Goal: Transaction & Acquisition: Purchase product/service

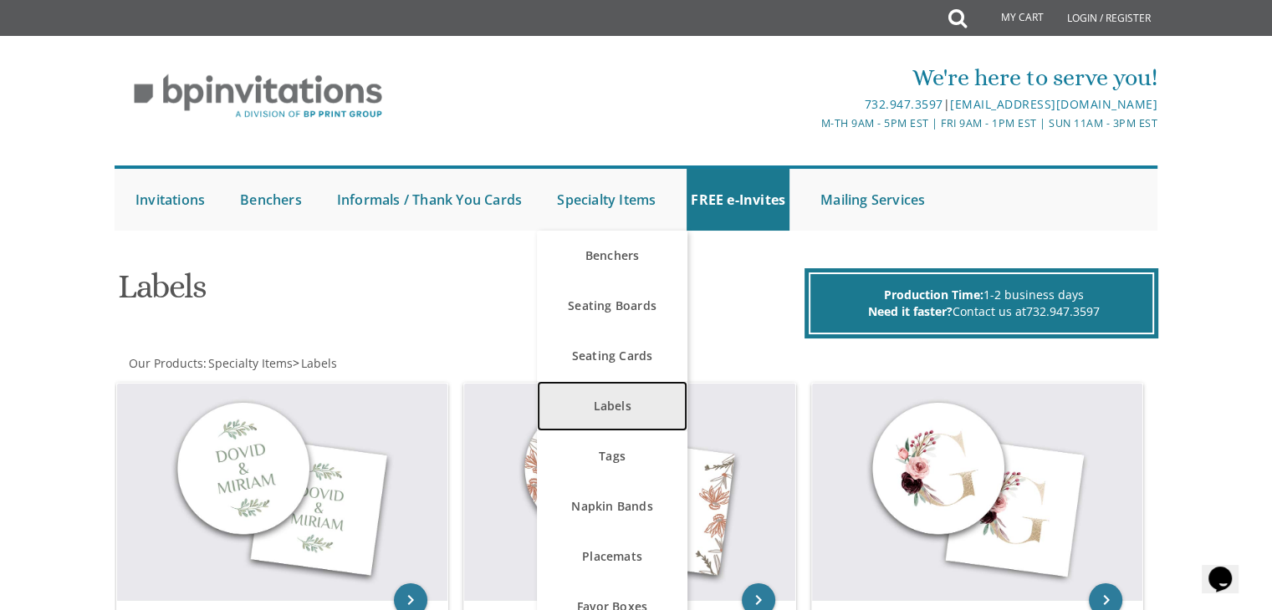
click at [619, 386] on link "Labels" at bounding box center [612, 406] width 150 height 50
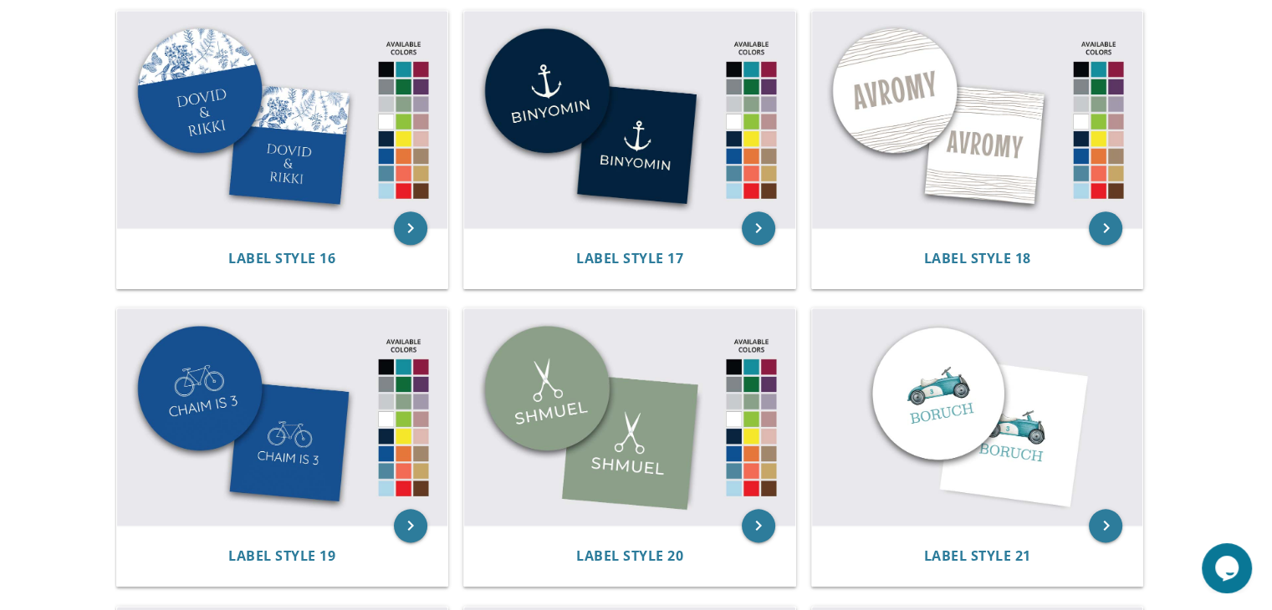
scroll to position [1866, 0]
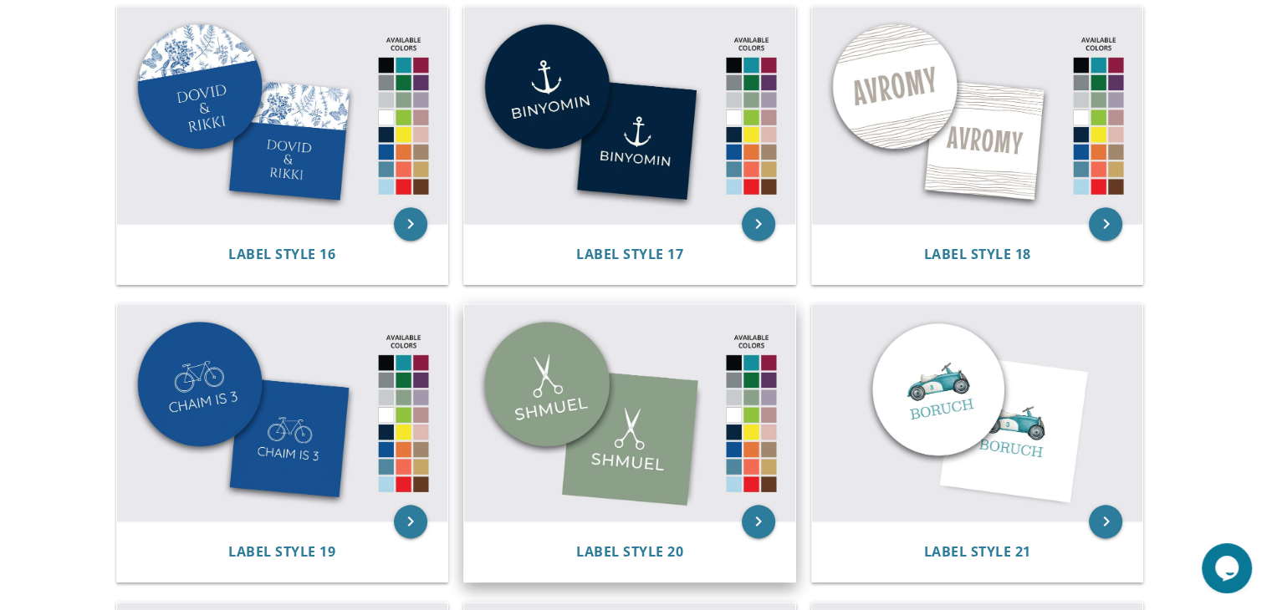
click at [602, 427] on img at bounding box center [629, 412] width 331 height 217
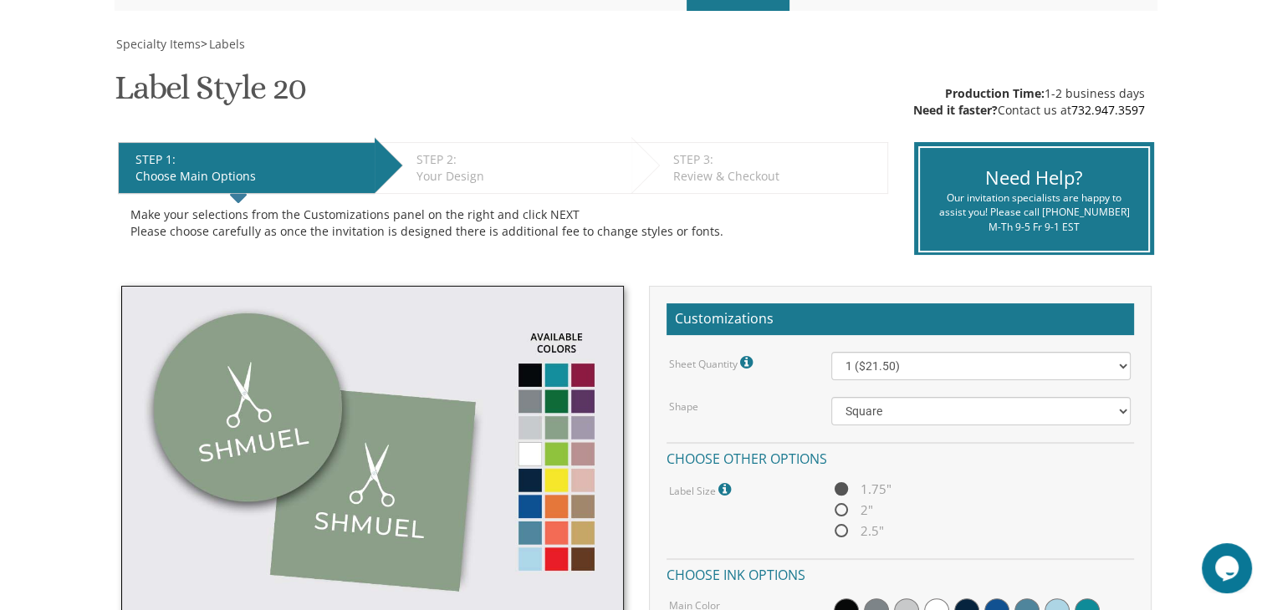
scroll to position [230, 0]
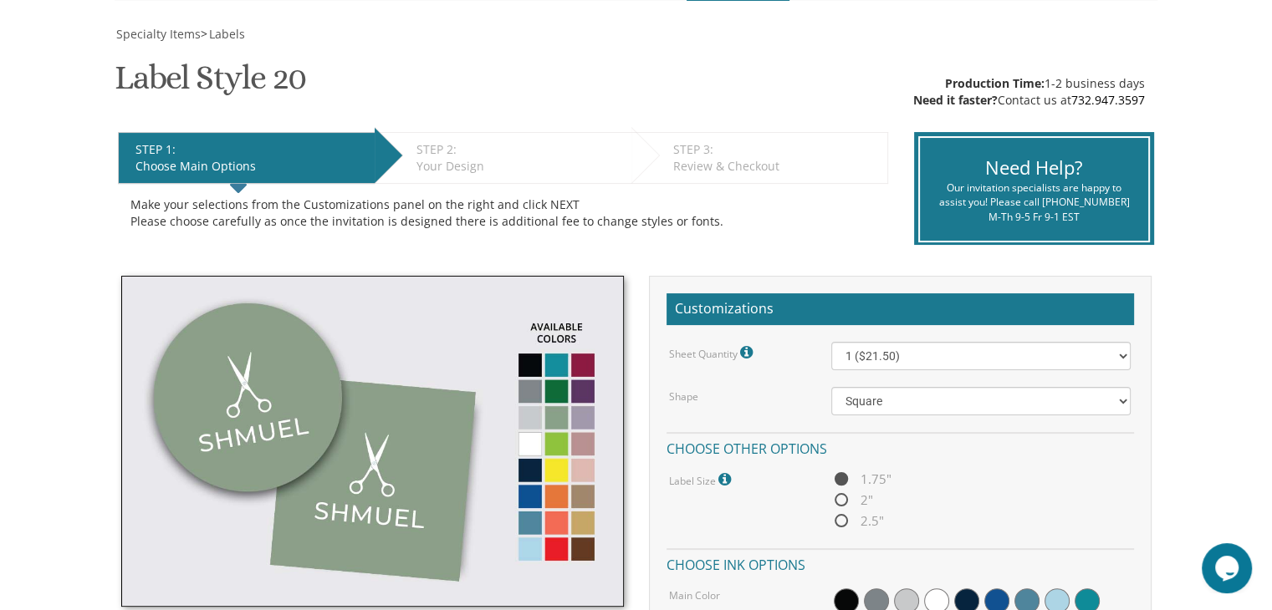
click at [524, 443] on img at bounding box center [372, 441] width 502 height 331
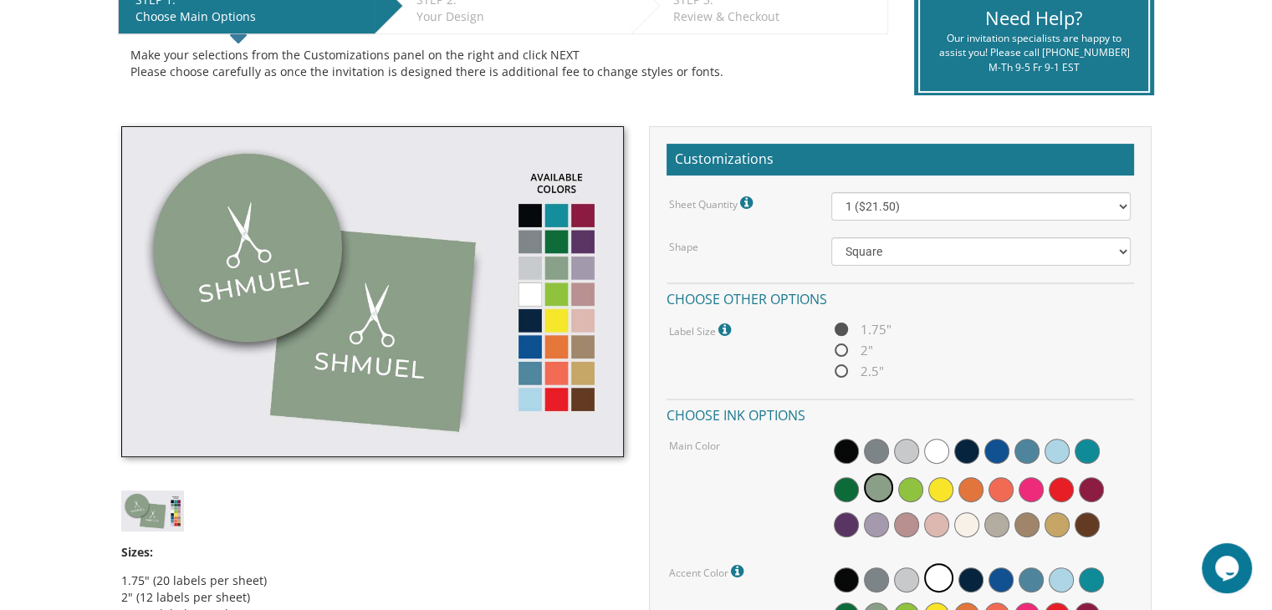
scroll to position [381, 0]
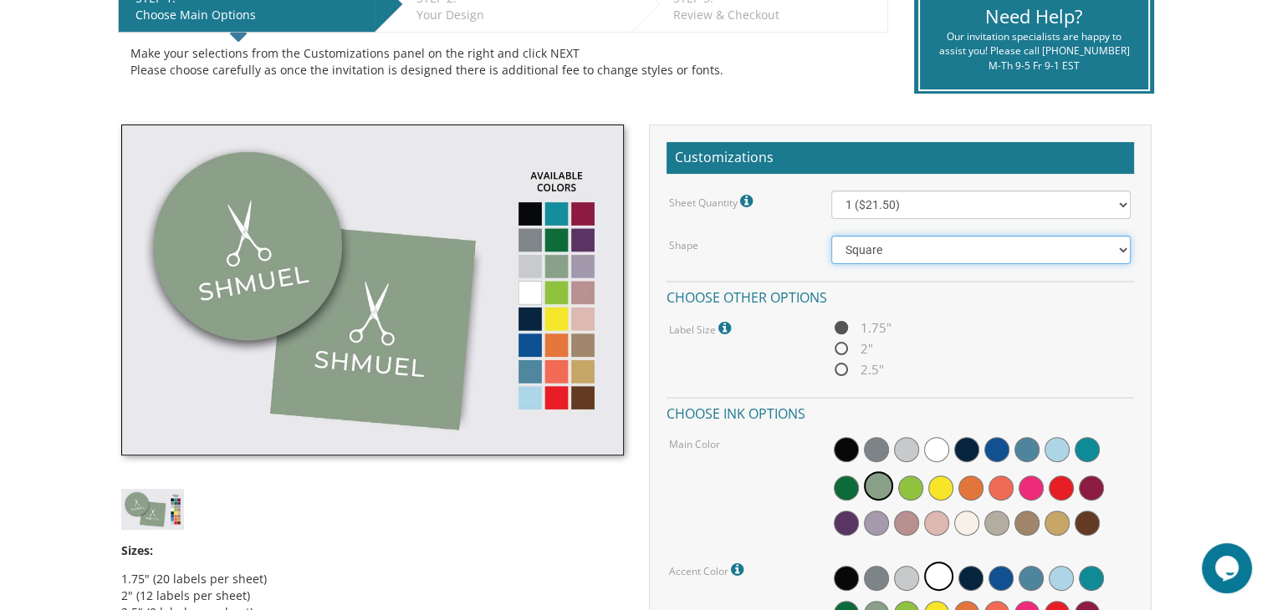
click at [1119, 244] on select "Square Circle" at bounding box center [980, 250] width 299 height 28
select select "url("/store/pc/invitations/parts/circle.jpg")"
click at [831, 236] on select "Square Circle" at bounding box center [980, 250] width 299 height 28
click at [838, 345] on span "2"" at bounding box center [852, 349] width 42 height 21
click at [838, 345] on input "2"" at bounding box center [836, 349] width 11 height 11
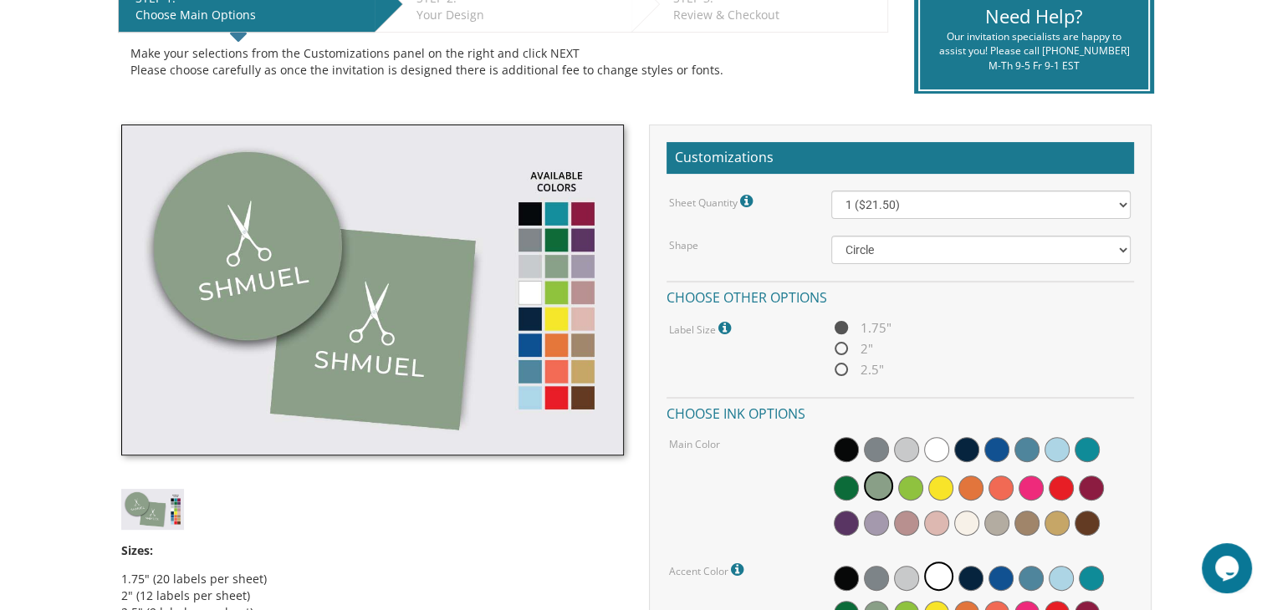
radio input "true"
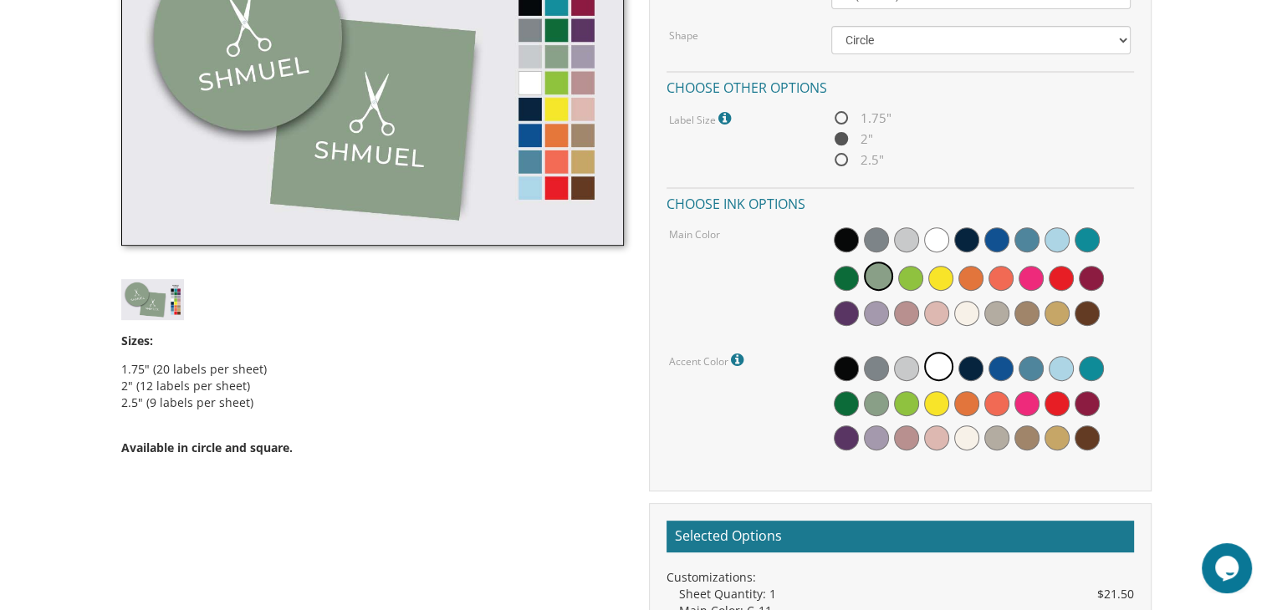
scroll to position [574, 0]
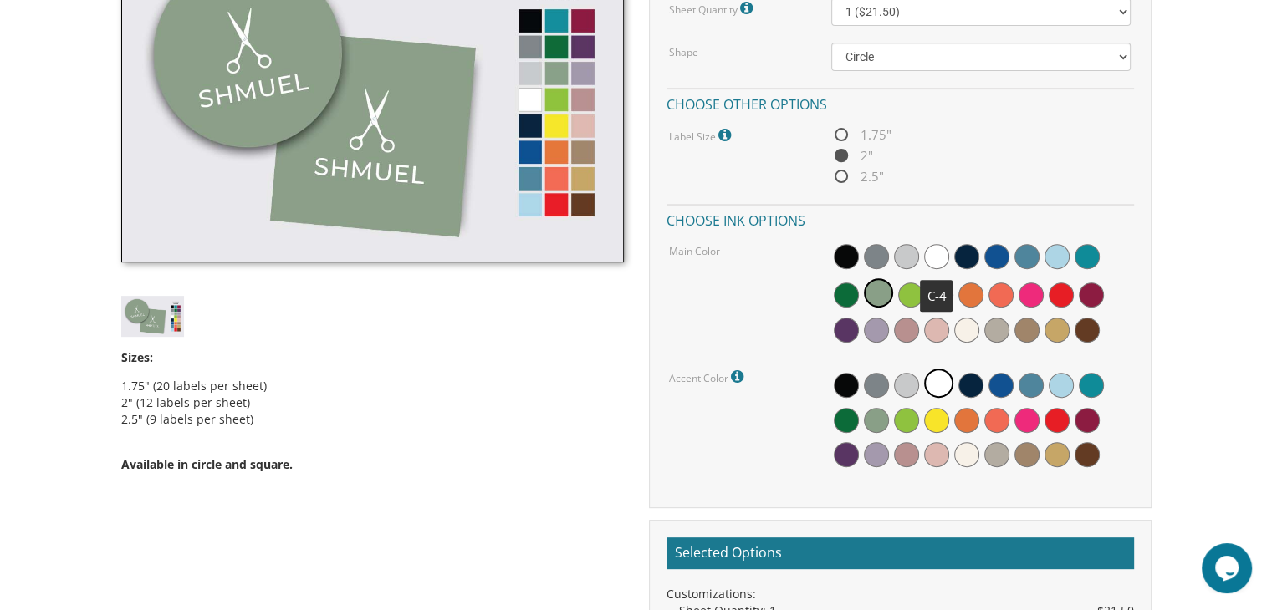
click at [935, 257] on span at bounding box center [936, 256] width 25 height 25
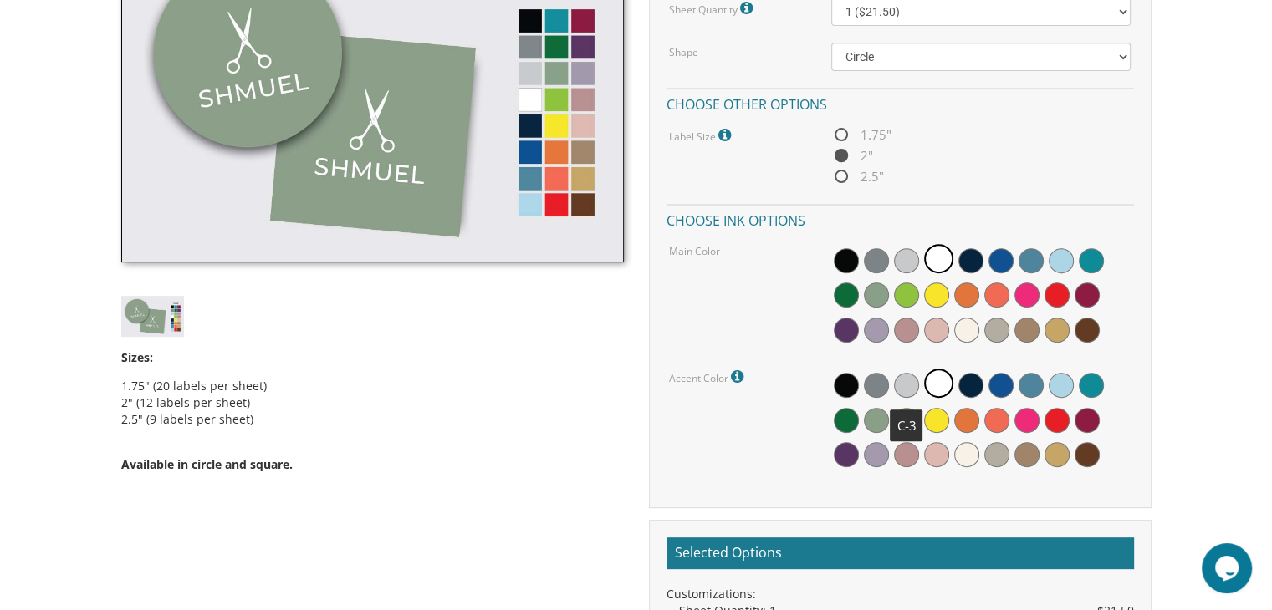
click at [904, 374] on span at bounding box center [906, 385] width 25 height 25
drag, startPoint x: 904, startPoint y: 374, endPoint x: 1060, endPoint y: 382, distance: 156.6
click at [1060, 382] on div at bounding box center [980, 420] width 299 height 108
click at [1060, 382] on span at bounding box center [1060, 385] width 25 height 25
